Goal: Task Accomplishment & Management: Manage account settings

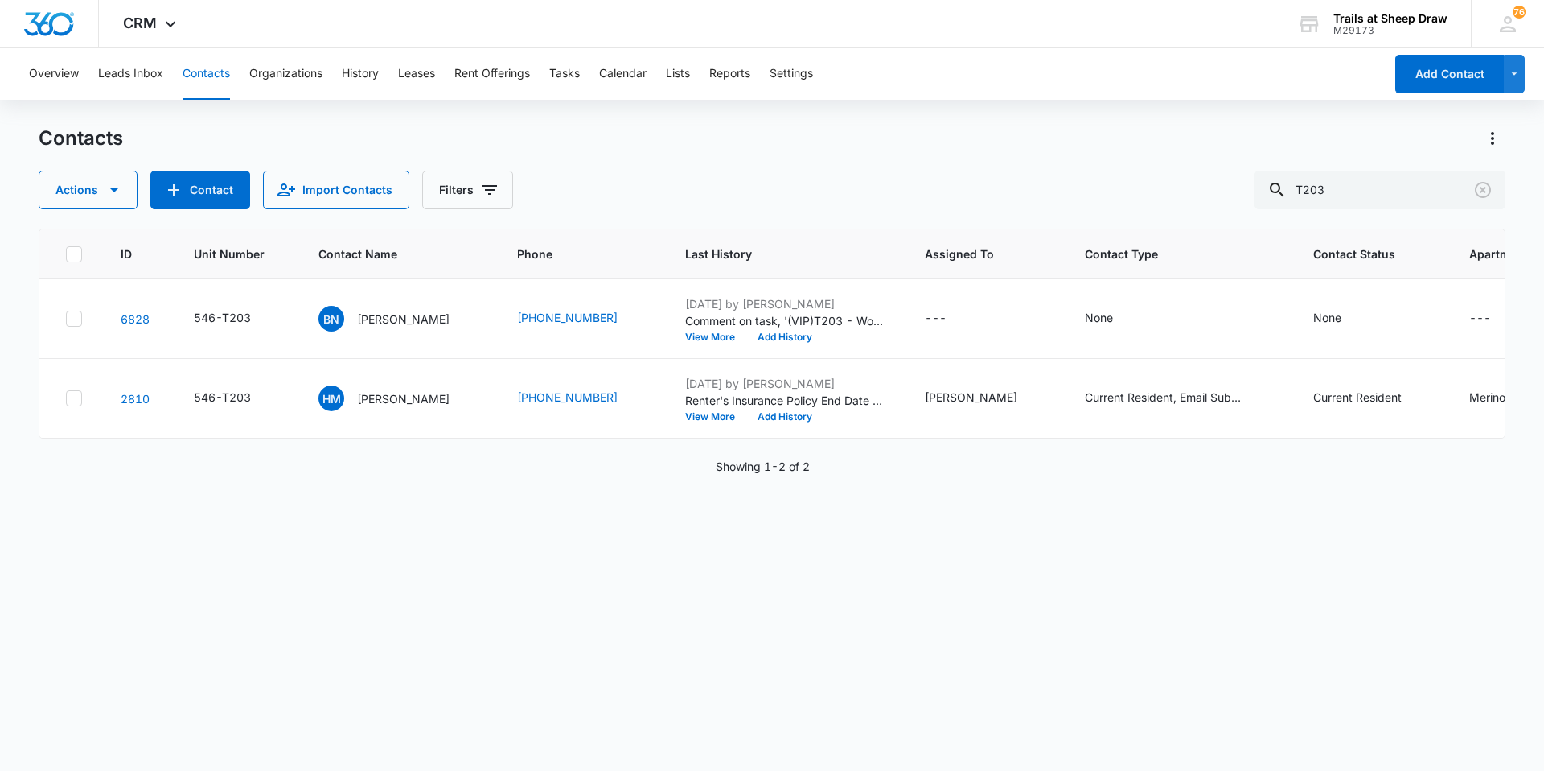
click at [195, 72] on button "Contacts" at bounding box center [206, 73] width 47 height 51
click at [1355, 201] on input "T203" at bounding box center [1380, 190] width 251 height 39
click at [1355, 199] on input "T203" at bounding box center [1380, 190] width 251 height 39
type input "X306"
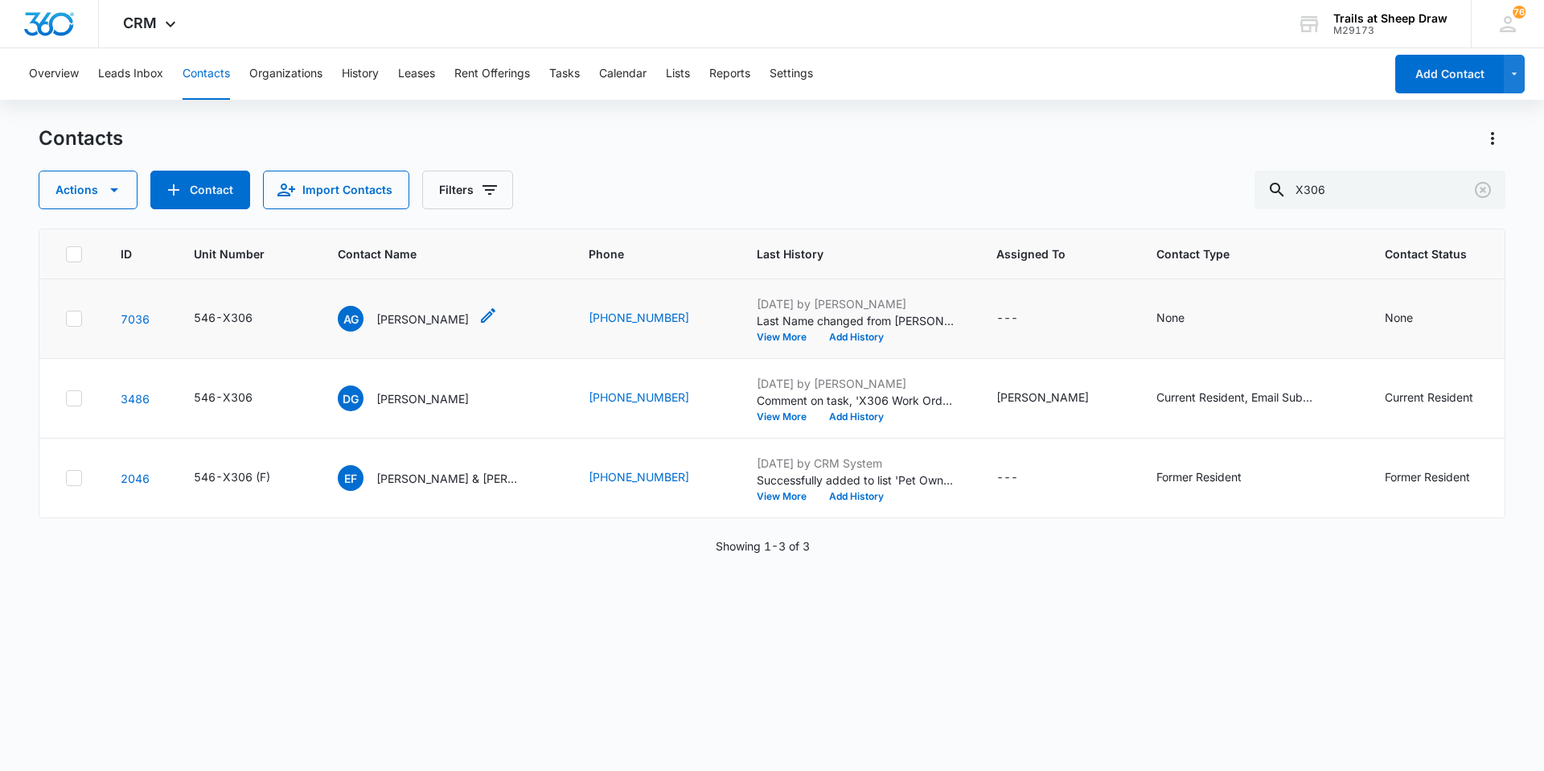
click at [400, 322] on p "[PERSON_NAME]" at bounding box center [422, 318] width 93 height 17
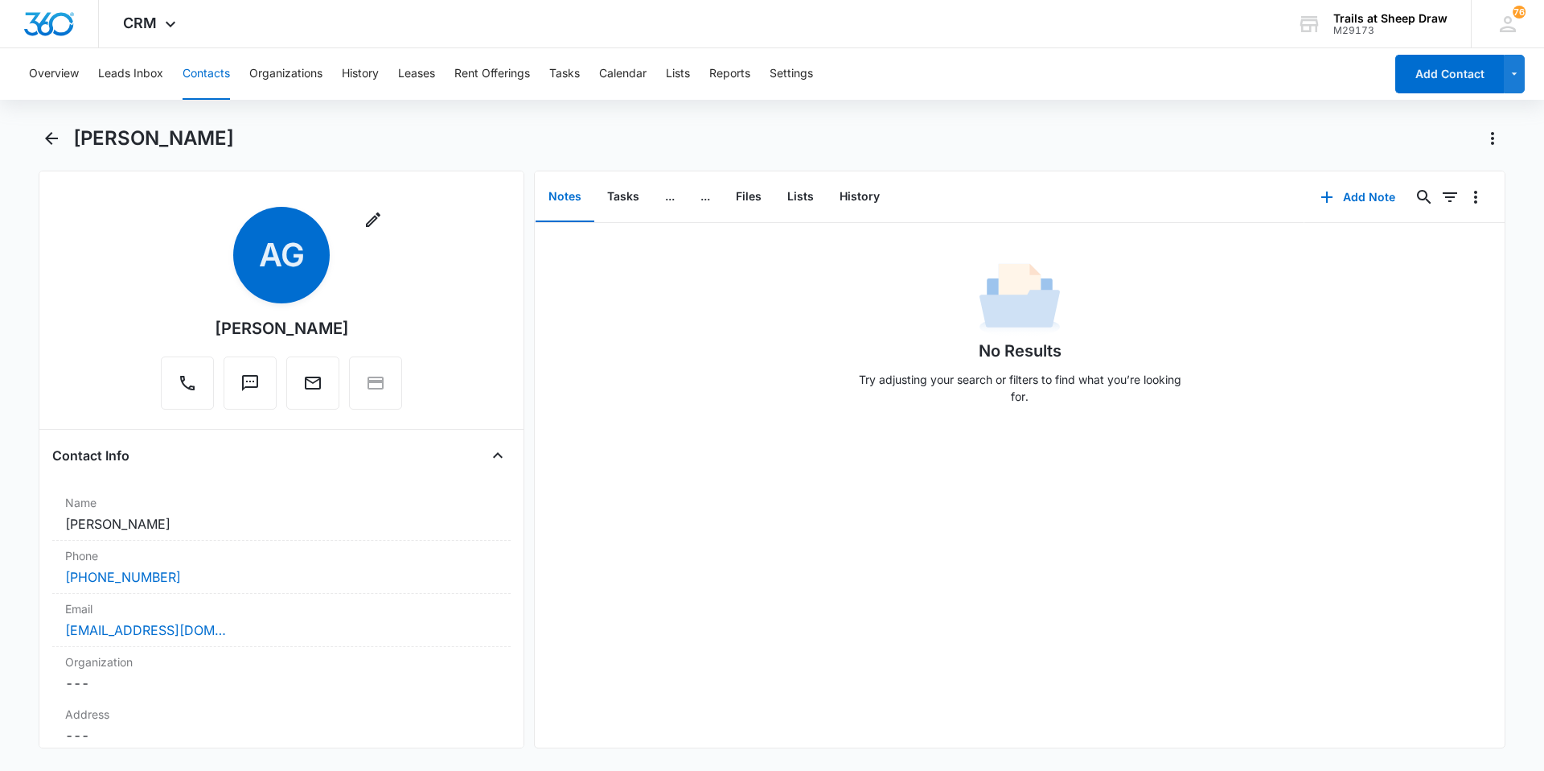
drag, startPoint x: 390, startPoint y: 331, endPoint x: 157, endPoint y: 324, distance: 233.4
click at [161, 324] on div "Remove AG [PERSON_NAME]" at bounding box center [281, 308] width 241 height 203
drag, startPoint x: 404, startPoint y: 328, endPoint x: 198, endPoint y: 330, distance: 205.9
click at [198, 330] on div "Remove AG [PERSON_NAME]" at bounding box center [281, 311] width 458 height 209
copy div "Remove AG"
